Goal: Navigation & Orientation: Find specific page/section

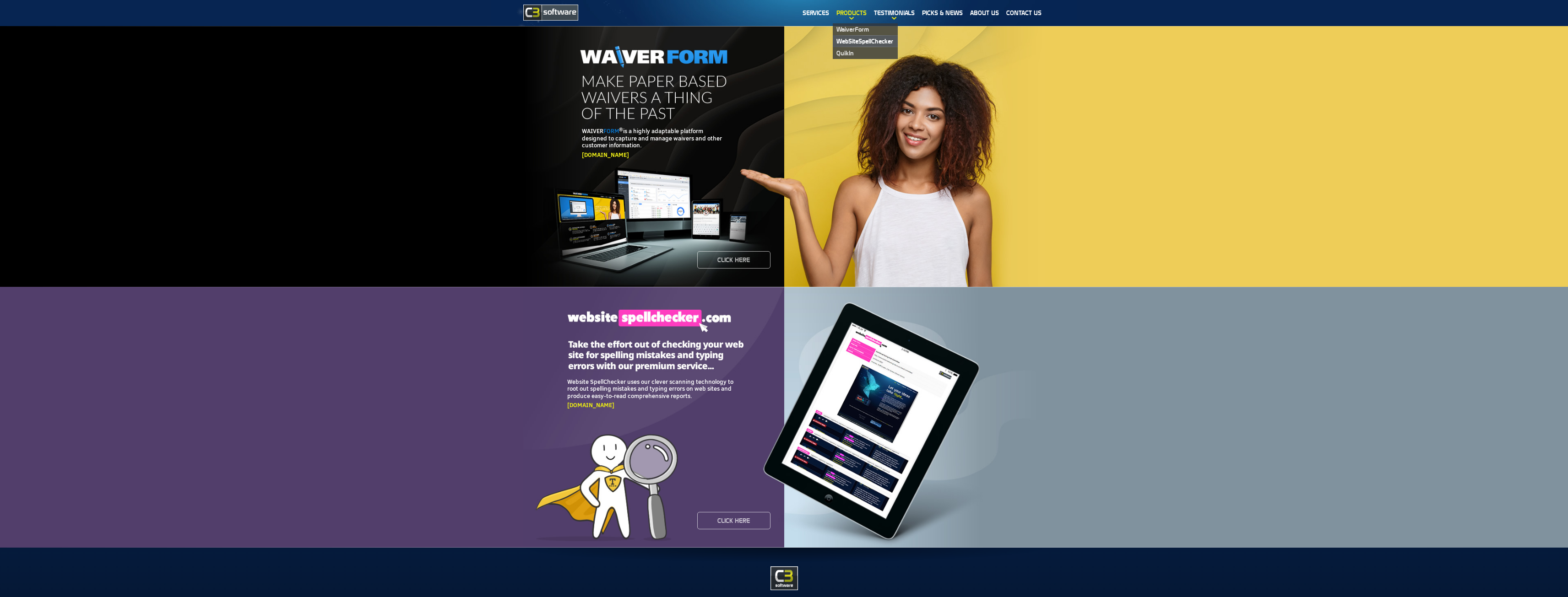
click at [852, 39] on link "WebSiteSpellChecker" at bounding box center [864, 40] width 65 height 12
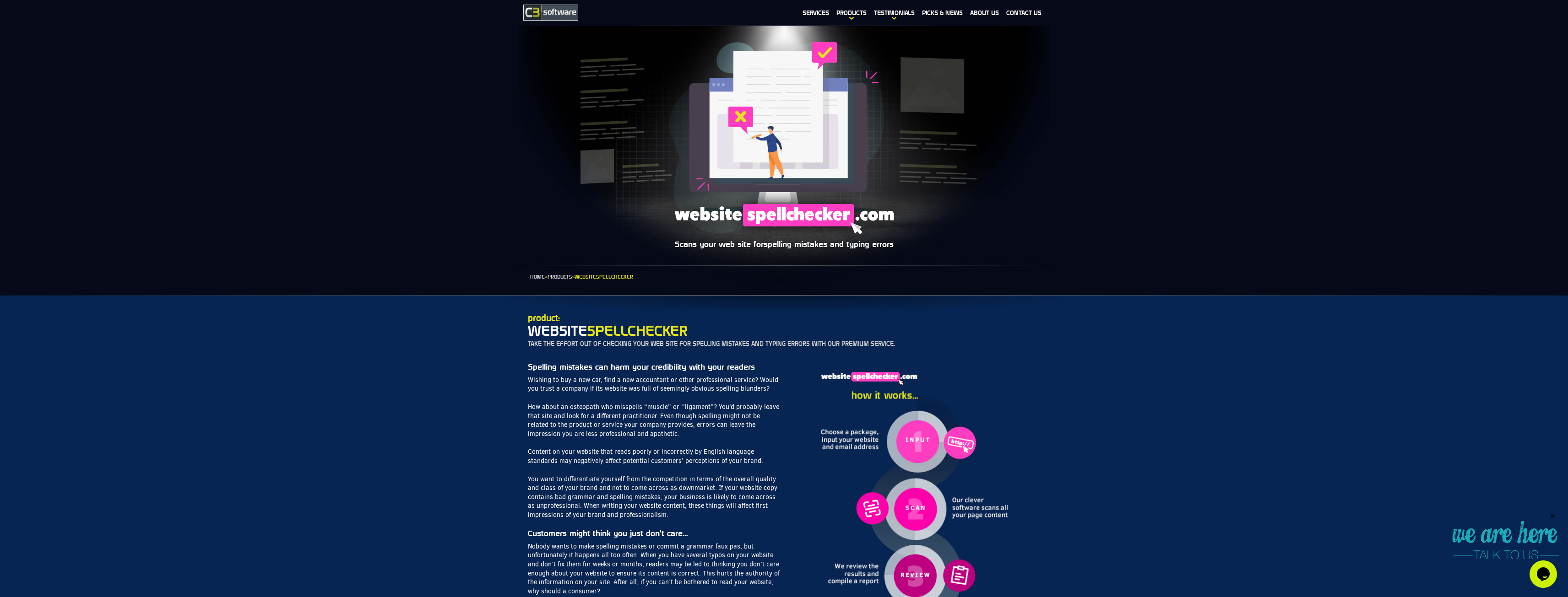
click at [479, 271] on section "Scans your web site for spelling mistakes and typing errors Home » Products » W…" at bounding box center [784, 143] width 1568 height 304
click at [433, 274] on section "Scans your web site for spelling mistakes and typing errors Home » Products » W…" at bounding box center [784, 143] width 1568 height 304
click at [547, 367] on h3 "Spelling mistakes can harm your credibility with your readers" at bounding box center [654, 366] width 252 height 8
click at [979, 15] on link "About us" at bounding box center [984, 12] width 36 height 21
click at [479, 271] on section "Scans your web site for spelling mistakes and typing errors Home » Products » W…" at bounding box center [784, 143] width 1568 height 304
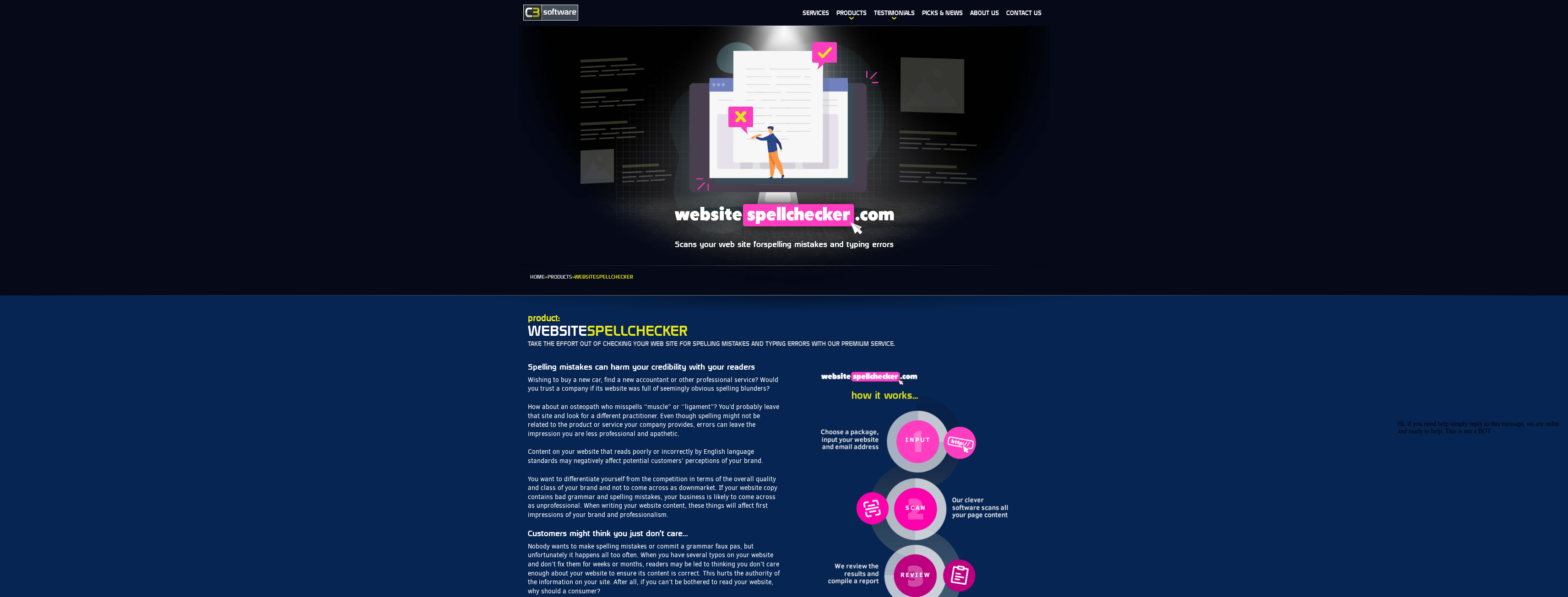
click at [433, 274] on section "Scans your web site for spelling mistakes and typing errors Home » Products » W…" at bounding box center [784, 143] width 1568 height 304
click at [547, 367] on h3 "Spelling mistakes can harm your credibility with your readers" at bounding box center [654, 366] width 252 height 8
click at [979, 15] on link "About us" at bounding box center [984, 12] width 36 height 21
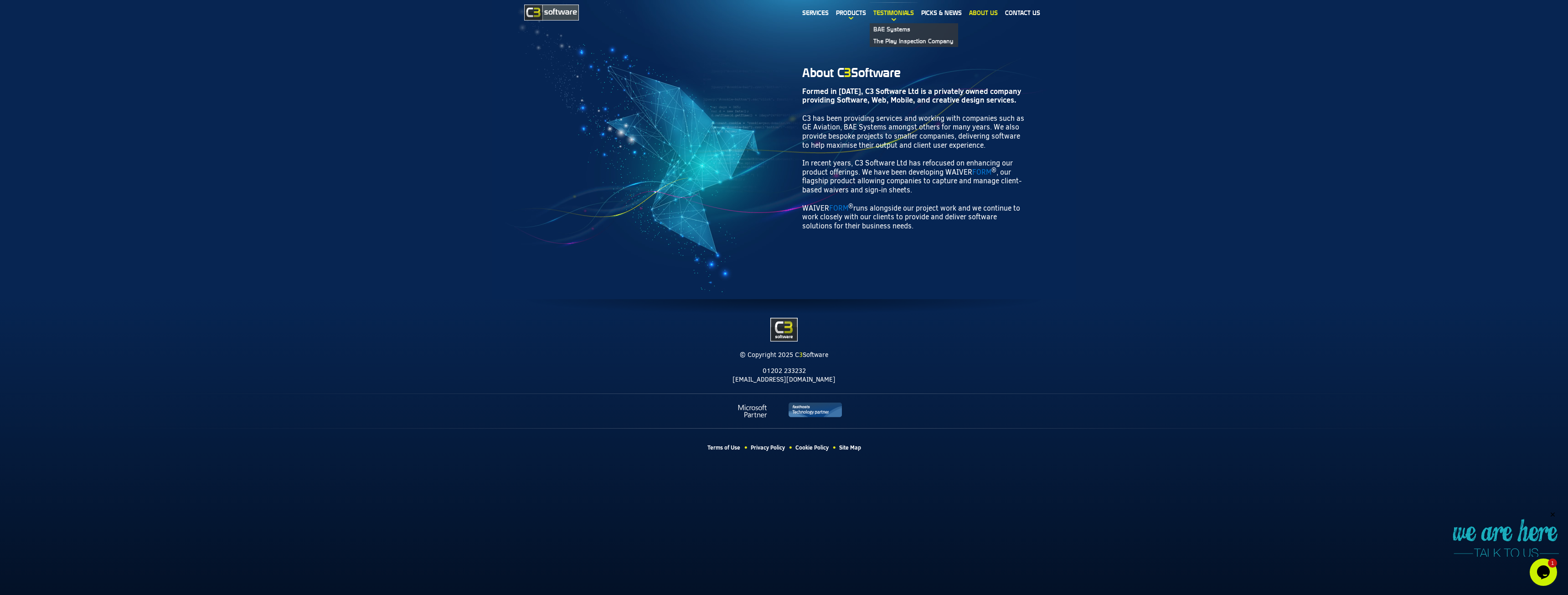
click at [899, 13] on link "Testimonials" at bounding box center [894, 12] width 48 height 21
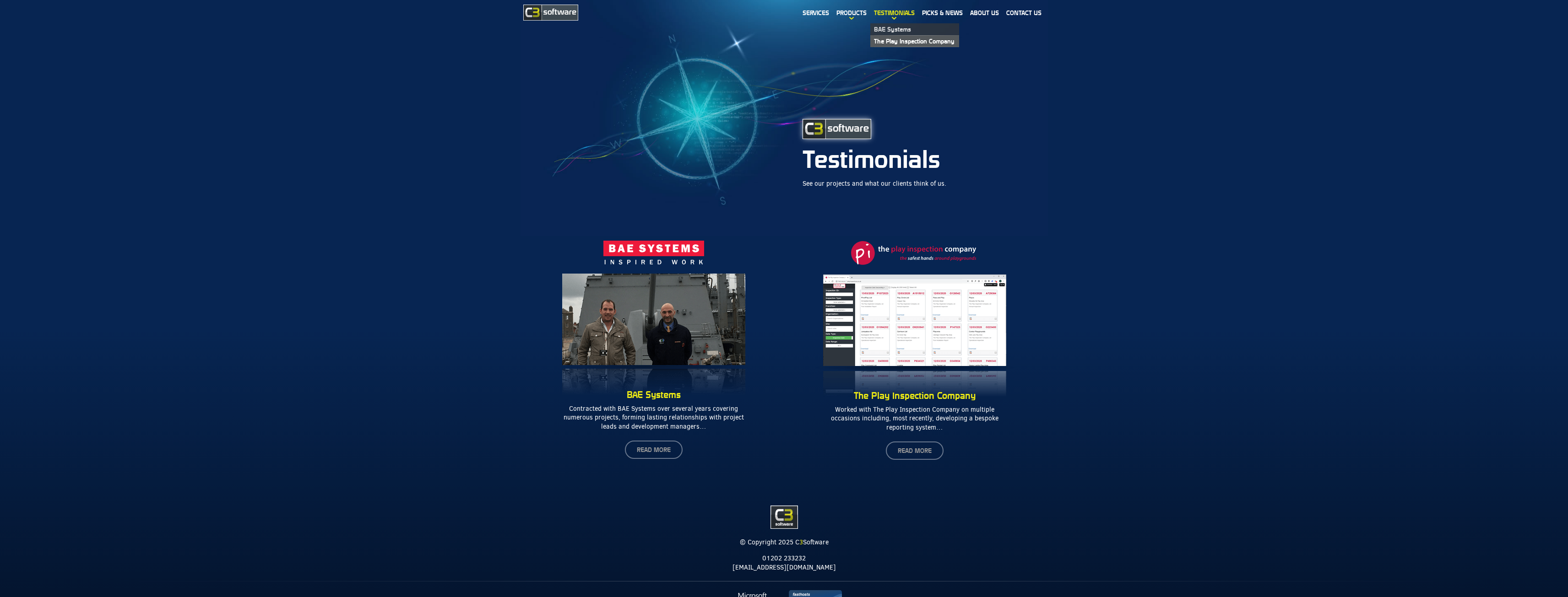
click at [897, 39] on link "The Play Inspection Company" at bounding box center [914, 40] width 89 height 12
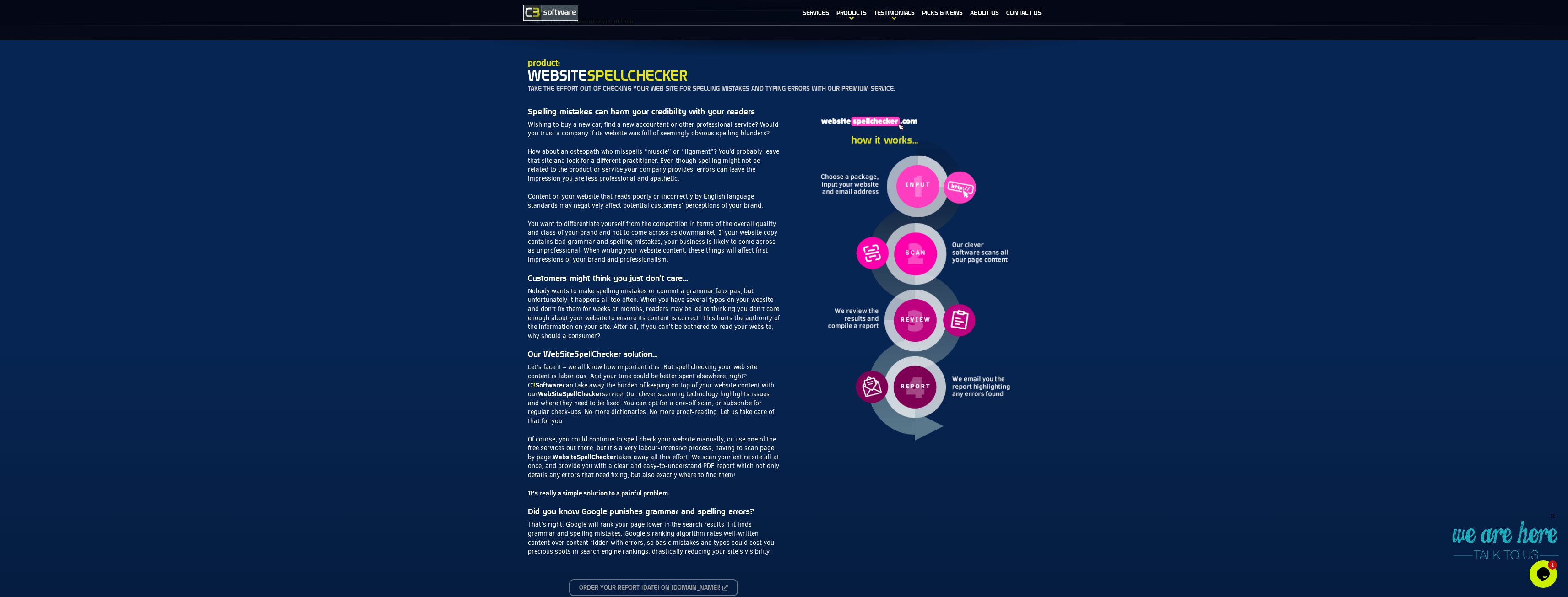
scroll to position [275, 0]
